Goal: Task Accomplishment & Management: Complete application form

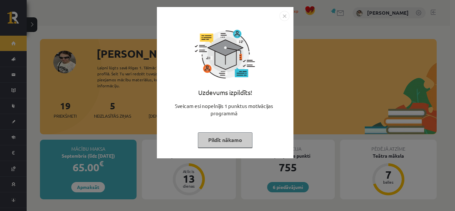
click at [239, 136] on button "Pildīt nākamo" at bounding box center [225, 139] width 55 height 15
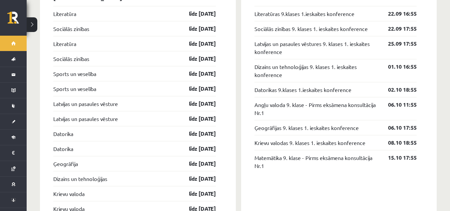
scroll to position [667, 0]
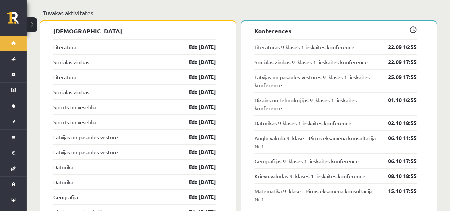
click at [55, 44] on link "Literatūra" at bounding box center [64, 47] width 23 height 8
click at [58, 45] on link "Literatūra" at bounding box center [64, 47] width 23 height 8
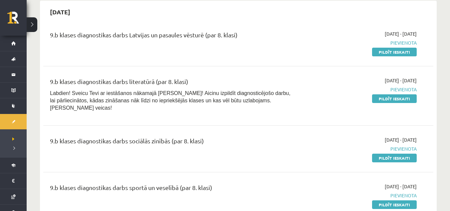
scroll to position [233, 0]
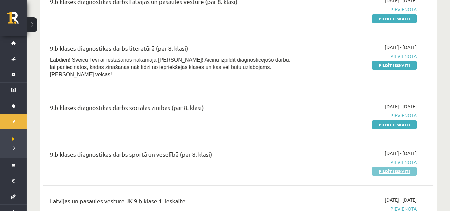
click at [395, 167] on link "Pildīt ieskaiti" at bounding box center [394, 171] width 45 height 9
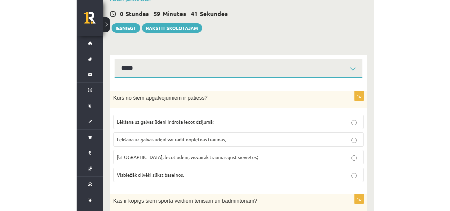
scroll to position [67, 0]
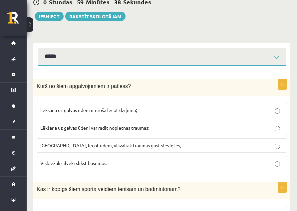
click at [149, 128] on span "Lēkšana uz galvas ūdeni var radīt nopietnas traumas;" at bounding box center [94, 128] width 109 height 6
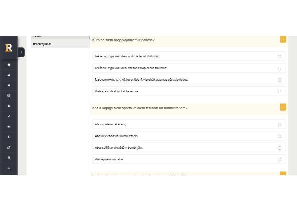
scroll to position [200, 0]
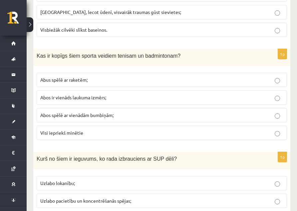
click at [197, 75] on label "Abus spēlē ar raketēm;" at bounding box center [162, 80] width 251 height 14
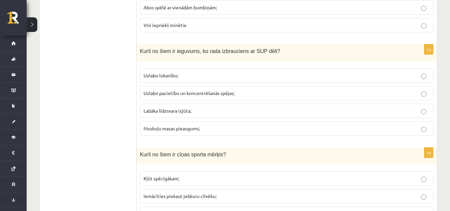
scroll to position [300, 0]
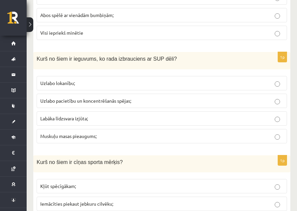
click at [57, 117] on span "Labāka līdzsvara izjūta;" at bounding box center [64, 118] width 48 height 6
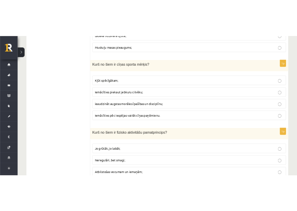
scroll to position [400, 0]
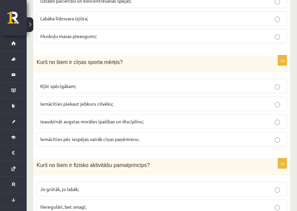
click at [202, 119] on label "ieaudzināt augstas morāles īpašības un disciplīnu;" at bounding box center [162, 121] width 251 height 14
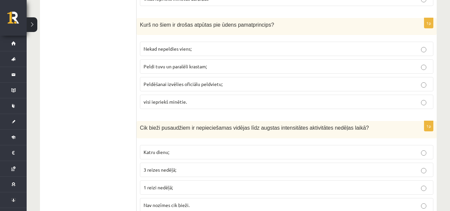
scroll to position [2767, 0]
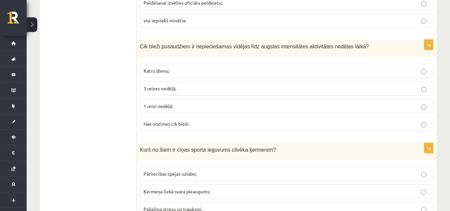
click at [227, 81] on fieldset "Katru dienu; 3 reizes nedēļā; 1 reizi nedēļā; Nav nozīmes cik bieži." at bounding box center [287, 96] width 294 height 73
click at [236, 88] on p "3 reizes nedēļā;" at bounding box center [287, 88] width 286 height 7
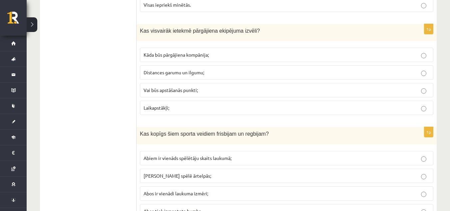
scroll to position [1821, 0]
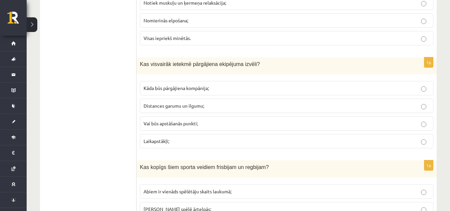
click at [210, 106] on p "Distances garumu un ilgumu;" at bounding box center [287, 105] width 286 height 7
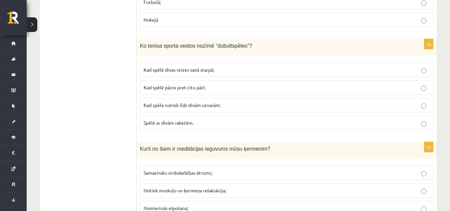
scroll to position [1600, 0]
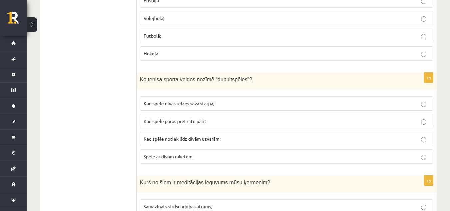
click at [205, 118] on p "Kad spēlē pāros pret citu pāri;" at bounding box center [287, 121] width 286 height 7
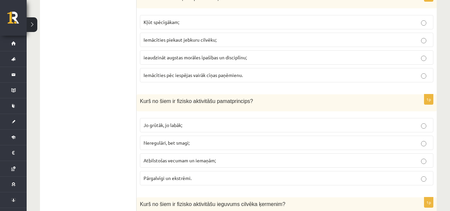
scroll to position [455, 0]
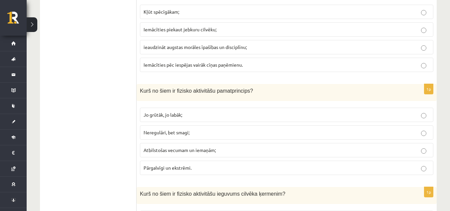
click at [200, 149] on span "Atbilstošas vecumam un iemaņām;" at bounding box center [180, 150] width 72 height 6
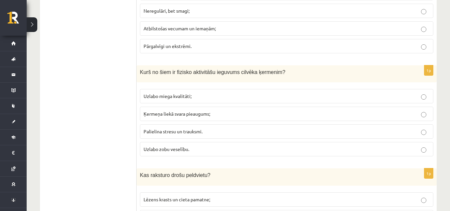
scroll to position [588, 0]
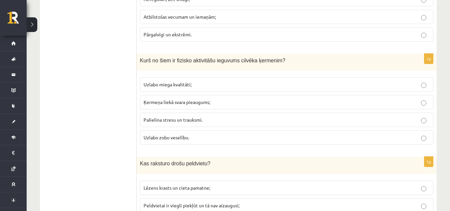
click at [204, 84] on p "Uzlabo miega kvalitāti;" at bounding box center [287, 84] width 286 height 7
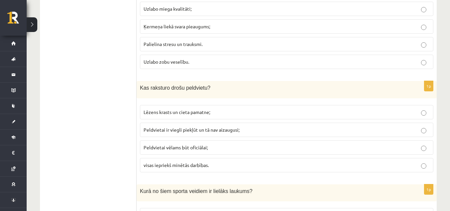
scroll to position [688, 0]
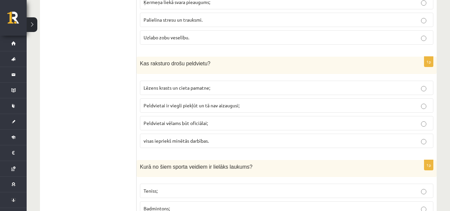
click at [199, 136] on label "visas iepriekš minētās darbības." at bounding box center [287, 141] width 294 height 14
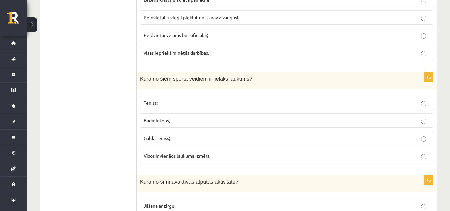
scroll to position [788, 0]
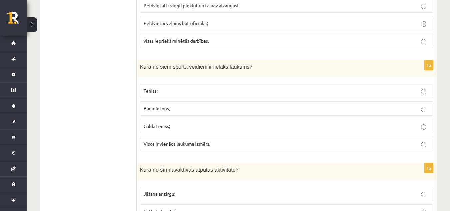
click at [219, 91] on p "Teniss;" at bounding box center [287, 90] width 286 height 7
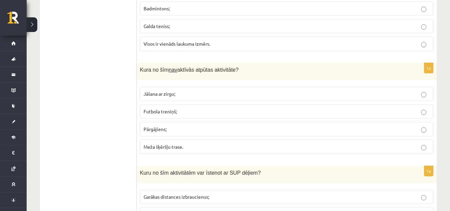
scroll to position [921, 0]
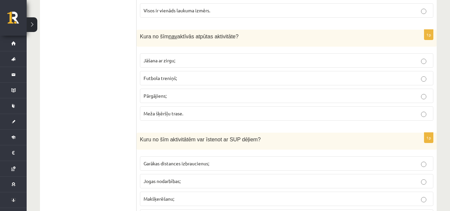
click at [225, 75] on p "Futbola treniņš;" at bounding box center [287, 78] width 286 height 7
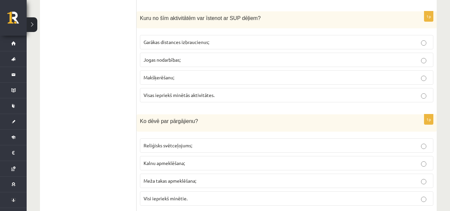
scroll to position [1055, 0]
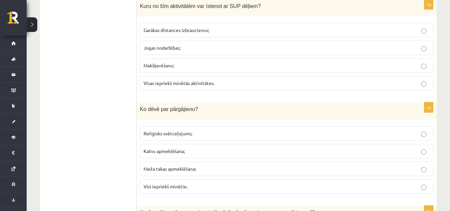
click at [192, 84] on span "Visas iepriekš minētās aktivitātes." at bounding box center [179, 83] width 71 height 6
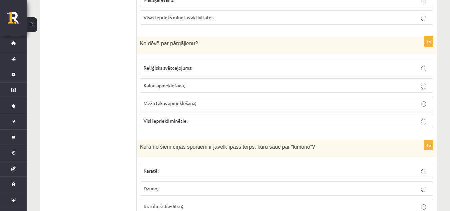
scroll to position [1121, 0]
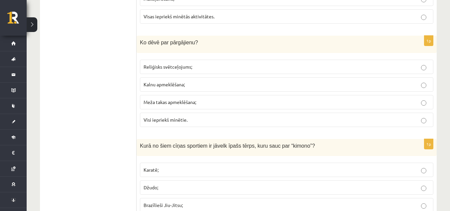
click at [194, 123] on p "Visi iepriekš minētie." at bounding box center [287, 119] width 286 height 7
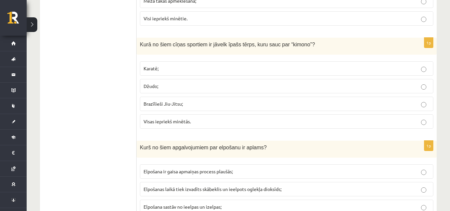
scroll to position [1221, 0]
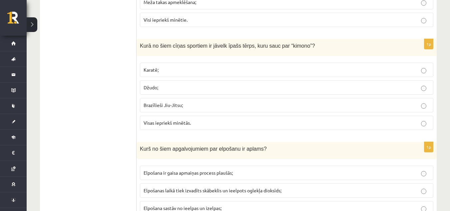
click at [195, 124] on p "Visas iepriekš minētās." at bounding box center [287, 122] width 286 height 7
click at [197, 125] on p "Visas iepriekš minētās." at bounding box center [287, 122] width 286 height 7
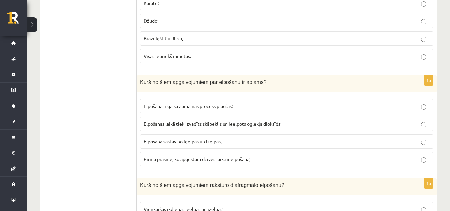
scroll to position [1321, 0]
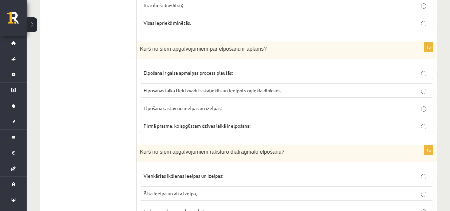
click at [185, 91] on span "Elpošanas laikā tiek izvadīts skābeklis un ieelpots oglekļa dioksīds;" at bounding box center [213, 90] width 138 height 6
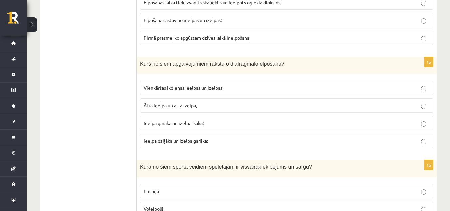
scroll to position [1421, 0]
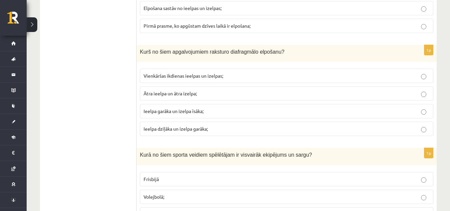
click at [228, 126] on p "Ieelpa dziļāka un izelpa garāka;" at bounding box center [287, 128] width 286 height 7
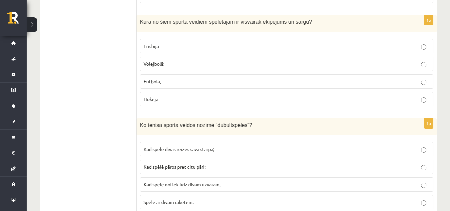
scroll to position [1555, 0]
click at [236, 95] on label "Hokejā" at bounding box center [287, 99] width 294 height 14
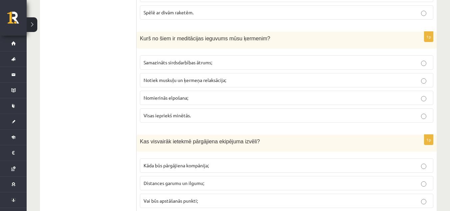
scroll to position [1755, 0]
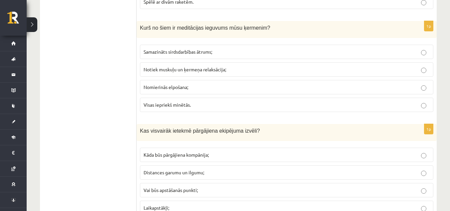
click at [184, 105] on span "Visas iepriekš minētās." at bounding box center [167, 105] width 47 height 6
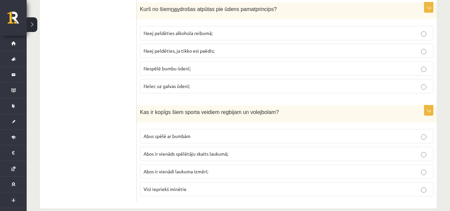
scroll to position [3021, 0]
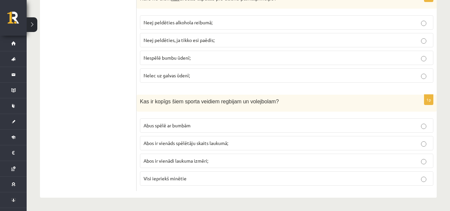
click at [184, 127] on span "Abus spēlē ar bumbām" at bounding box center [167, 125] width 47 height 6
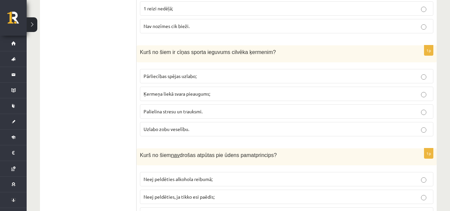
scroll to position [2921, 0]
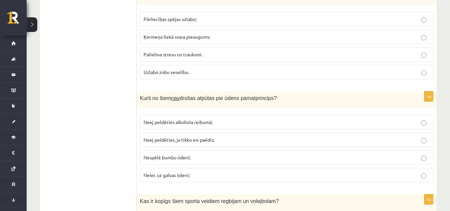
click at [187, 160] on span "Nespēlē bumbu ūdenī;" at bounding box center [167, 157] width 47 height 6
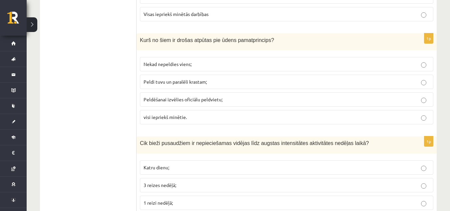
scroll to position [2655, 0]
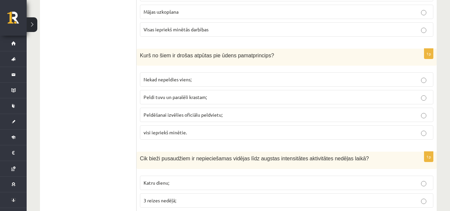
click at [210, 138] on label "visi iepriekš minētie." at bounding box center [287, 132] width 294 height 14
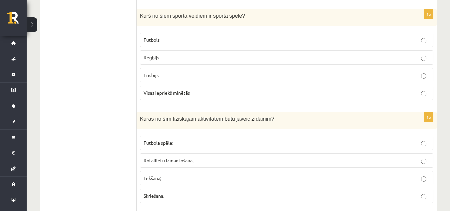
scroll to position [2088, 0]
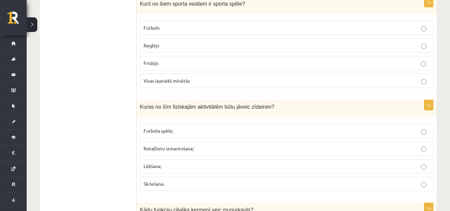
click at [172, 150] on span "Rotaļlietu izmantošana;" at bounding box center [169, 148] width 50 height 6
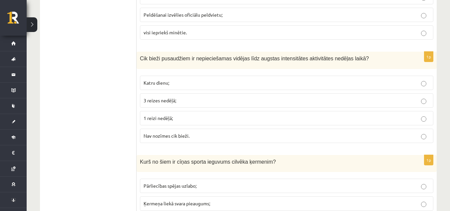
scroll to position [2888, 0]
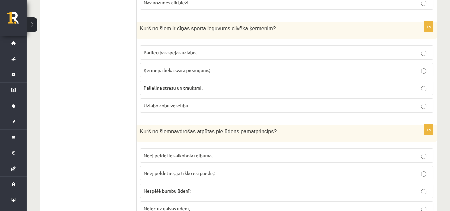
click at [189, 53] on span "Pārliecības spējas uzlabo;" at bounding box center [170, 52] width 53 height 6
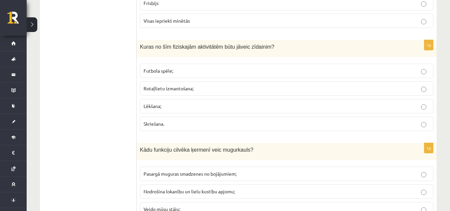
scroll to position [2221, 0]
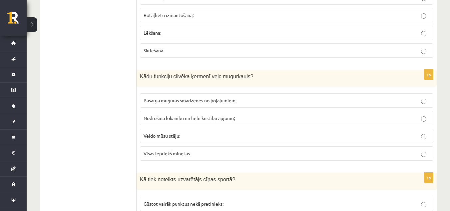
click at [213, 150] on label "Visas iepriekš minētās." at bounding box center [287, 153] width 294 height 14
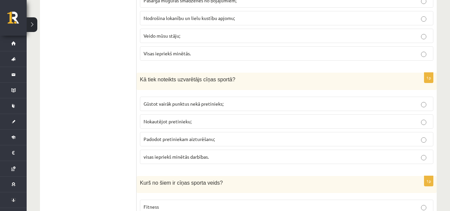
scroll to position [2355, 0]
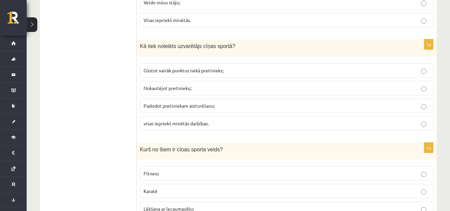
click at [203, 125] on span "visas iepriekš minētās darbības." at bounding box center [176, 123] width 65 height 6
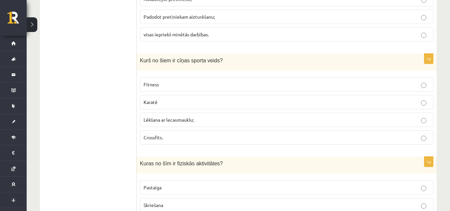
scroll to position [2455, 0]
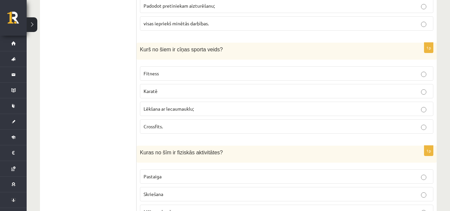
click at [225, 92] on p "Karatē" at bounding box center [287, 91] width 286 height 7
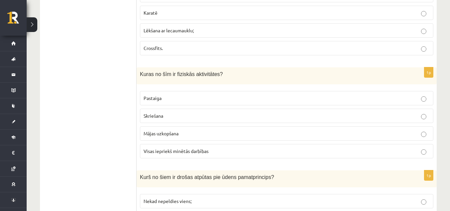
scroll to position [2555, 0]
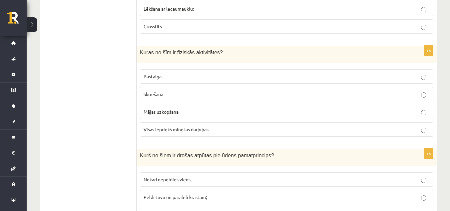
click at [432, 134] on label "Visas iepriekš minētās darbības" at bounding box center [287, 129] width 294 height 14
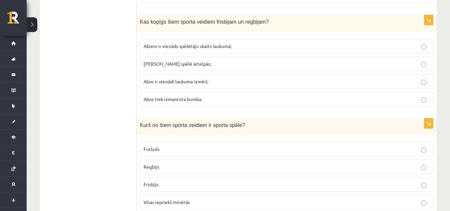
scroll to position [1955, 0]
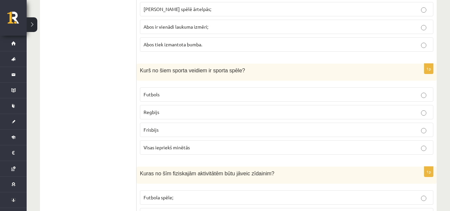
click at [193, 150] on p "Visas iepriekš minētās" at bounding box center [287, 147] width 286 height 7
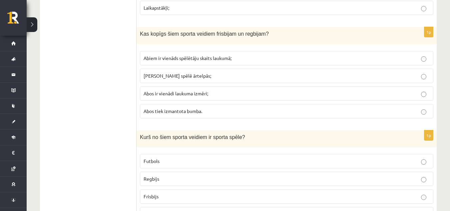
click at [194, 74] on p "Abus spēlē ārtelpās;" at bounding box center [287, 75] width 286 height 7
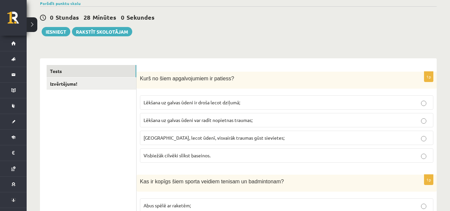
scroll to position [0, 0]
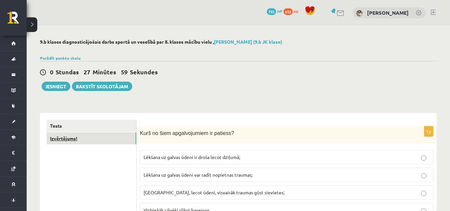
click at [108, 142] on link "Izvērtējums!" at bounding box center [92, 138] width 90 height 12
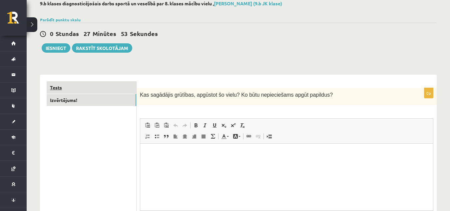
click at [112, 87] on link "Tests" at bounding box center [92, 87] width 90 height 12
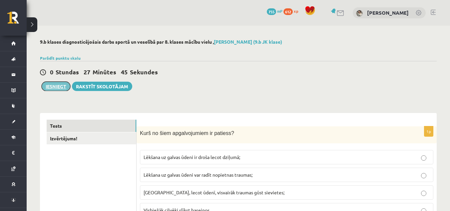
click at [58, 88] on button "Iesniegt" at bounding box center [56, 86] width 29 height 9
click at [51, 83] on button "Iesniegt" at bounding box center [56, 86] width 29 height 9
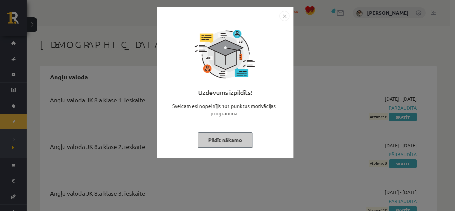
click at [210, 135] on button "Pildīt nākamo" at bounding box center [225, 139] width 55 height 15
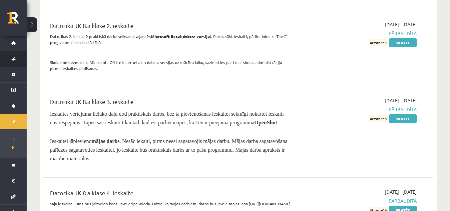
scroll to position [833, 0]
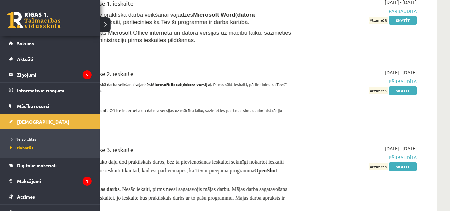
click at [11, 147] on span "Izlabotās" at bounding box center [20, 147] width 25 height 5
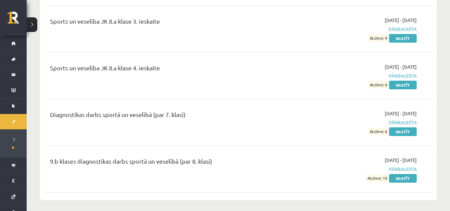
scroll to position [4833, 0]
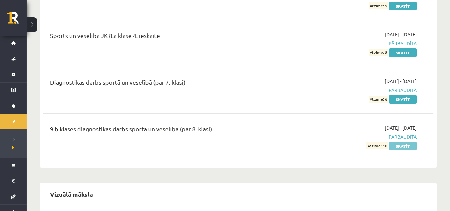
click at [398, 142] on link "Skatīt" at bounding box center [403, 146] width 28 height 9
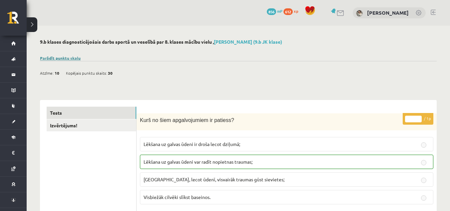
click at [74, 59] on link "Parādīt punktu skalu" at bounding box center [60, 57] width 41 height 5
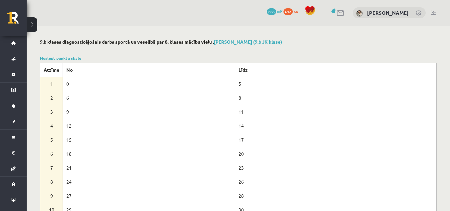
click at [62, 61] on div "Noslēpt punktu skalu Atzīme No Līdz 1 0 5 2 6 8 3 9 11 4 12 14 5 15 17 6 18 20 …" at bounding box center [238, 136] width 397 height 162
click at [64, 57] on link "Noslēpt punktu skalu" at bounding box center [60, 57] width 41 height 5
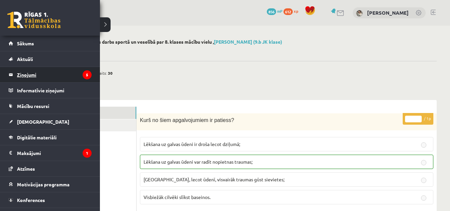
click at [13, 73] on link "Ziņojumi 5" at bounding box center [50, 74] width 83 height 15
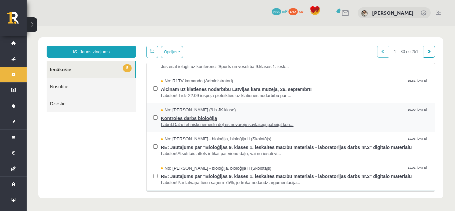
scroll to position [33, 0]
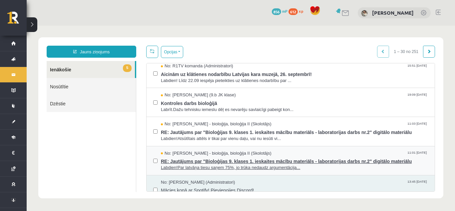
click at [244, 160] on span "RE: Jautājums par "Bioloģijas 9. klases 1. ieskaites mācību materiāls - laborat…" at bounding box center [294, 160] width 267 height 8
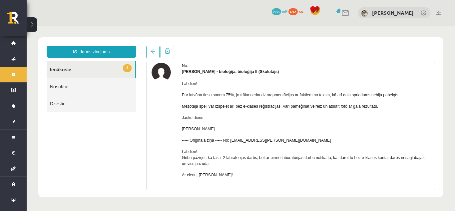
scroll to position [0, 0]
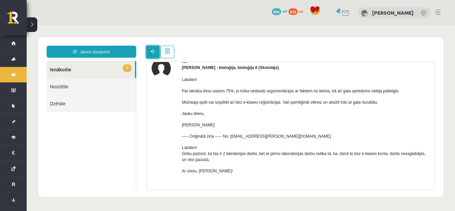
click at [152, 52] on span at bounding box center [153, 51] width 5 height 5
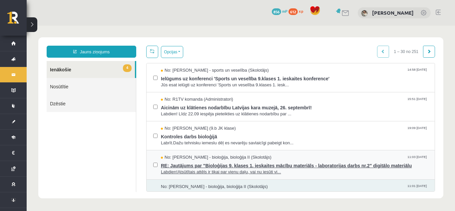
click at [179, 162] on span "RE: Jautājums par "Bioloģijas 9. klases 1. ieskaites mācību materiāls - laborat…" at bounding box center [294, 165] width 267 height 8
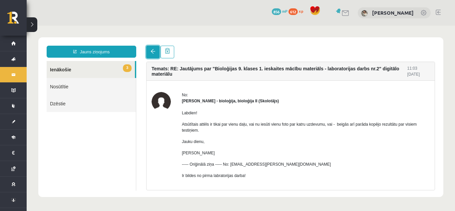
click at [151, 53] on span at bounding box center [153, 51] width 5 height 5
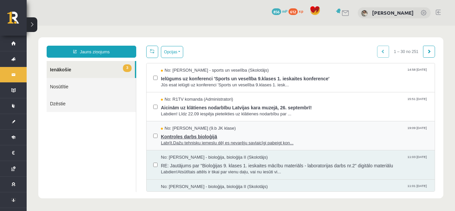
click at [173, 132] on span "Kontroles darbs bioloģijā" at bounding box center [294, 136] width 267 height 8
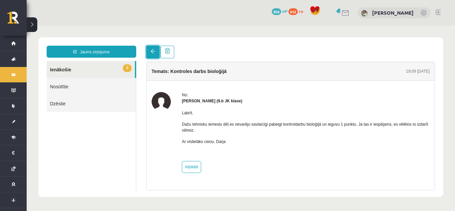
click at [152, 56] on link at bounding box center [152, 52] width 13 height 13
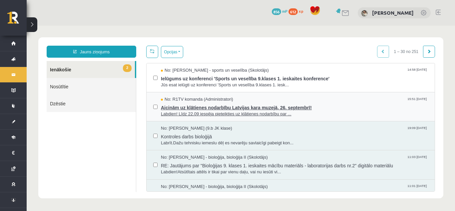
click at [197, 106] on span "Aicinām uz klātienes nodarbību Latvijas kara muzejā, 26. septembrī!" at bounding box center [294, 107] width 267 height 8
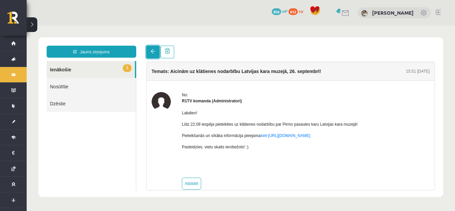
click at [155, 56] on link at bounding box center [152, 52] width 13 height 13
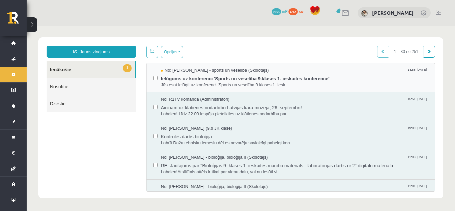
click at [196, 69] on span "No: Elvijs Antonišķis - sports un veselība (Skolotājs)" at bounding box center [215, 70] width 108 height 6
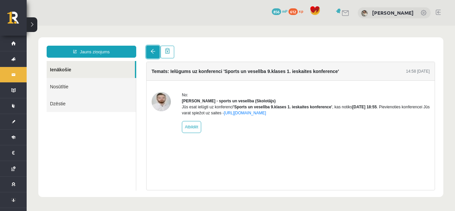
click at [157, 54] on link at bounding box center [152, 52] width 13 height 13
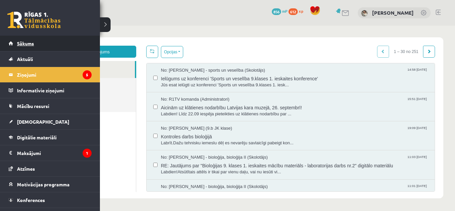
click at [40, 41] on link "Sākums" at bounding box center [50, 43] width 83 height 15
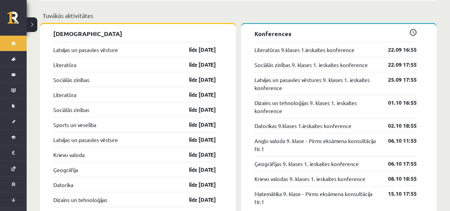
scroll to position [667, 0]
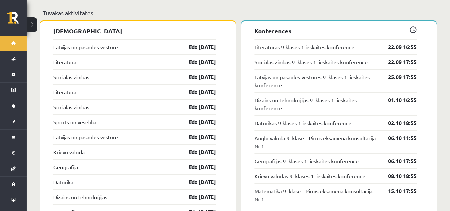
click at [97, 46] on link "Latvijas un pasaules vēsture" at bounding box center [85, 47] width 65 height 8
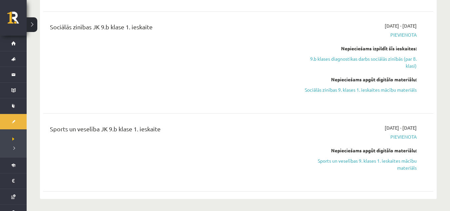
scroll to position [633, 0]
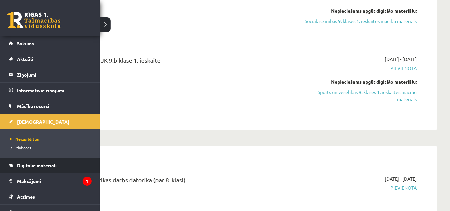
click at [39, 162] on link "Digitālie materiāli" at bounding box center [50, 165] width 83 height 15
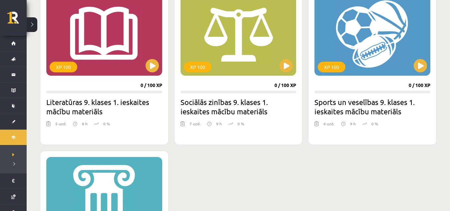
scroll to position [206, 0]
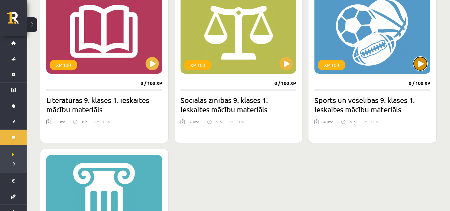
click at [416, 68] on button at bounding box center [420, 63] width 13 height 13
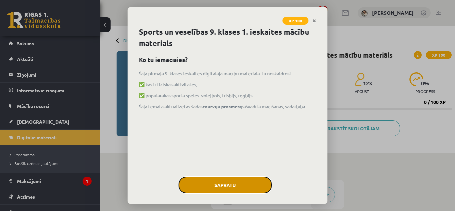
click at [251, 182] on button "Sapratu" at bounding box center [225, 185] width 93 height 17
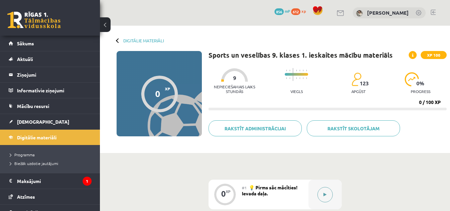
click at [322, 193] on button at bounding box center [325, 194] width 15 height 15
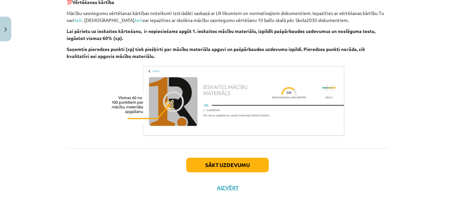
scroll to position [251, 0]
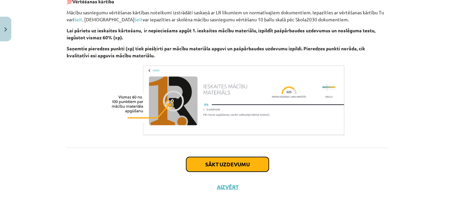
click at [266, 169] on button "Sākt uzdevumu" at bounding box center [227, 164] width 83 height 15
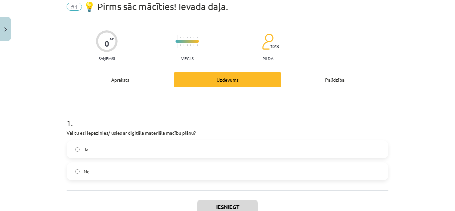
scroll to position [17, 0]
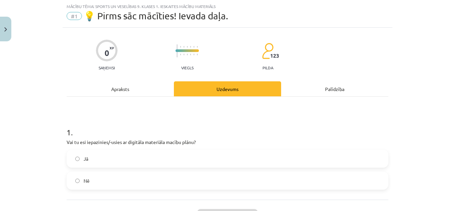
click at [185, 156] on label "Jā" at bounding box center [227, 158] width 321 height 17
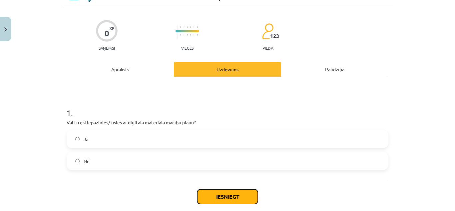
click at [234, 191] on button "Iesniegt" at bounding box center [227, 196] width 61 height 15
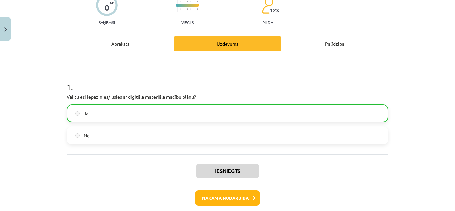
scroll to position [67, 0]
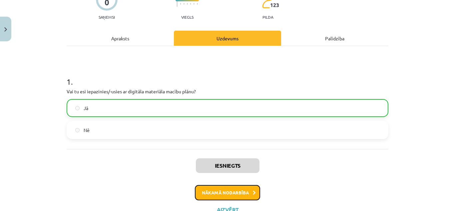
click at [246, 190] on button "Nākamā nodarbība" at bounding box center [227, 192] width 65 height 15
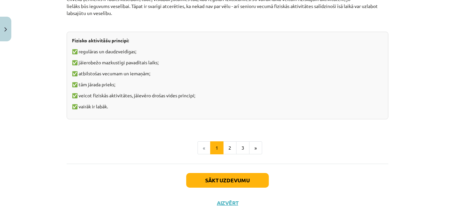
scroll to position [532, 0]
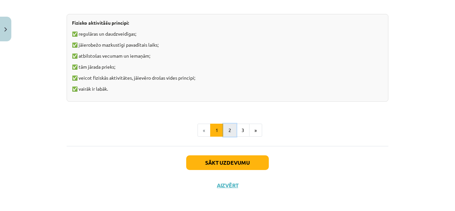
click at [225, 133] on button "2" at bounding box center [229, 130] width 13 height 13
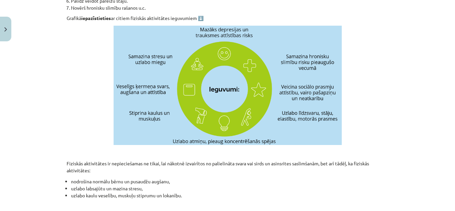
scroll to position [289, 0]
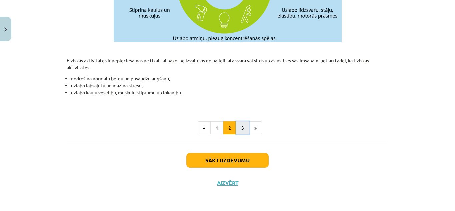
click at [237, 125] on button "3" at bounding box center [242, 127] width 13 height 13
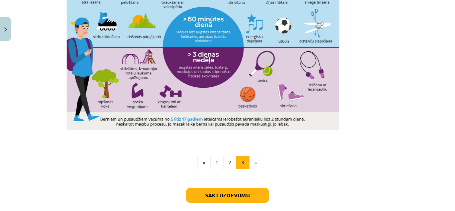
scroll to position [485, 0]
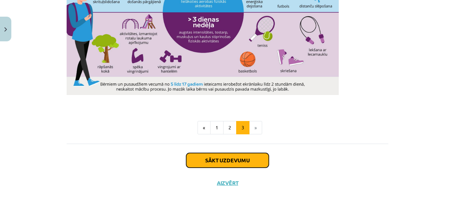
click at [247, 160] on button "Sākt uzdevumu" at bounding box center [227, 160] width 83 height 15
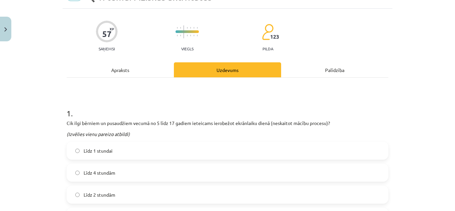
scroll to position [17, 0]
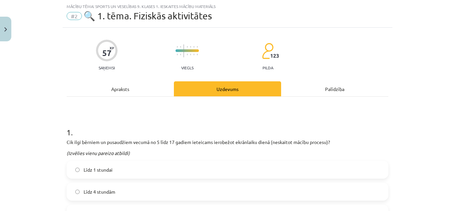
click at [118, 86] on div "Apraksts" at bounding box center [120, 88] width 107 height 15
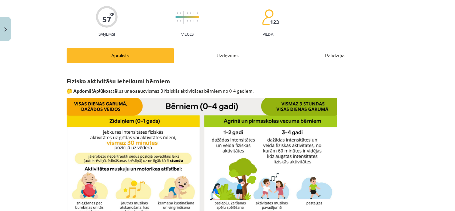
scroll to position [40, 0]
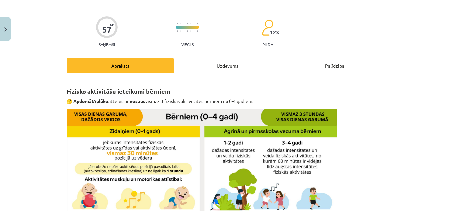
click at [225, 62] on div "Uzdevums" at bounding box center [227, 65] width 107 height 15
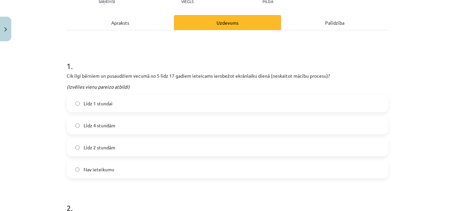
scroll to position [73, 0]
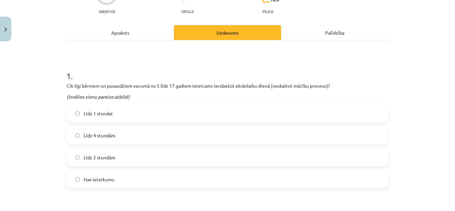
click at [124, 37] on div "Apraksts" at bounding box center [120, 32] width 107 height 15
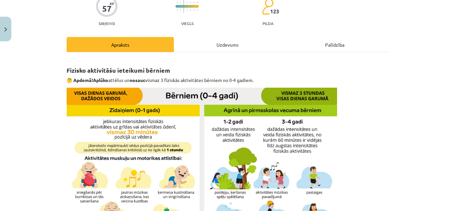
scroll to position [42, 0]
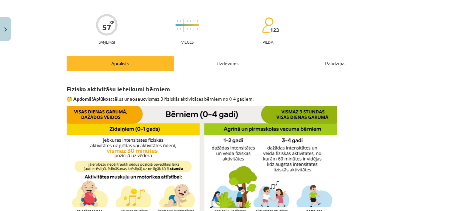
click at [225, 57] on div "Uzdevums" at bounding box center [227, 63] width 107 height 15
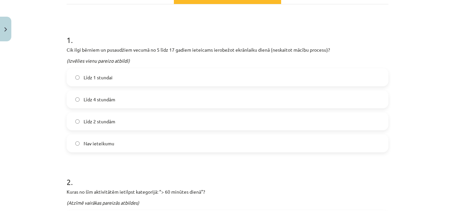
scroll to position [114, 0]
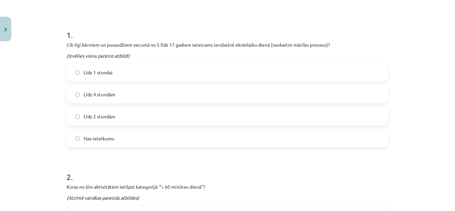
click at [331, 111] on label "Līdz 2 stundām" at bounding box center [227, 116] width 321 height 17
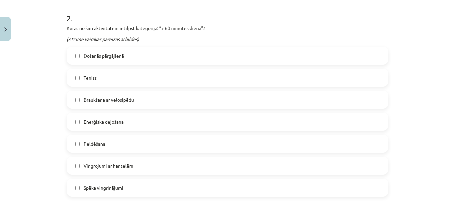
scroll to position [0, 0]
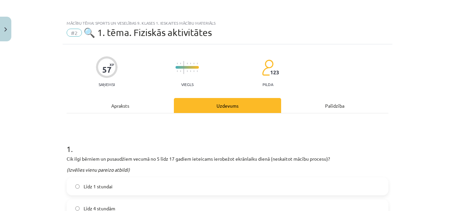
click at [117, 103] on div "Apraksts" at bounding box center [120, 105] width 107 height 15
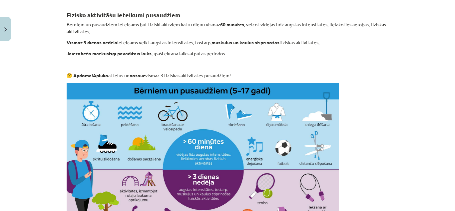
scroll to position [364, 0]
